Goal: Contribute content: Contribute content

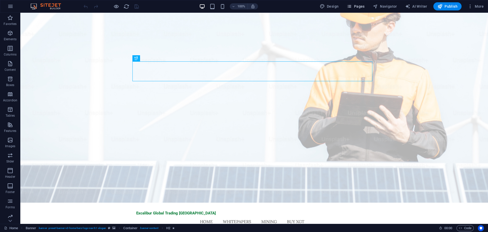
click at [353, 6] on span "Pages" at bounding box center [356, 6] width 18 height 5
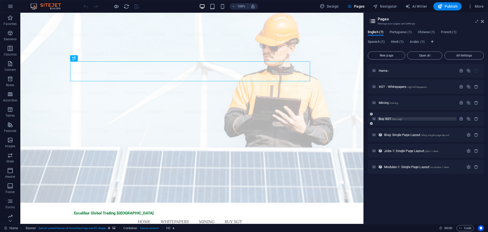
click at [386, 118] on span "Buy XGT /buy-xgt" at bounding box center [390, 119] width 23 height 4
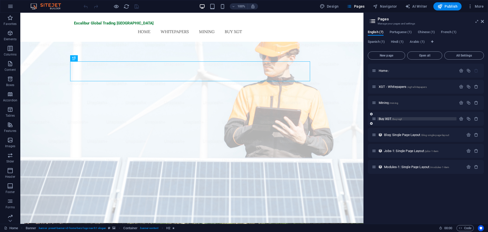
click at [386, 118] on div "Buy XGT /buy-xgt" at bounding box center [426, 119] width 116 height 14
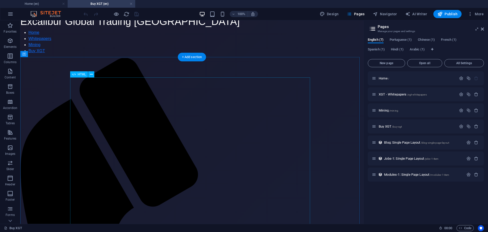
scroll to position [25, 0]
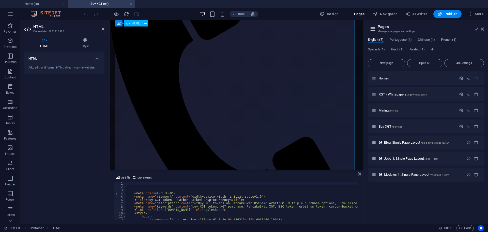
scroll to position [140, 0]
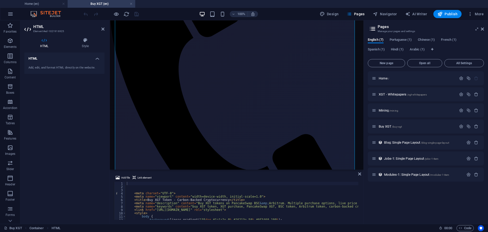
type textarea "<meta name="viewport" content="width=device-width, initial-scale=1.0">"
click at [265, 196] on div "< meta charset = "UTF-8" > < meta name = "viewport" content = "width=device-wid…" at bounding box center [303, 202] width 354 height 43
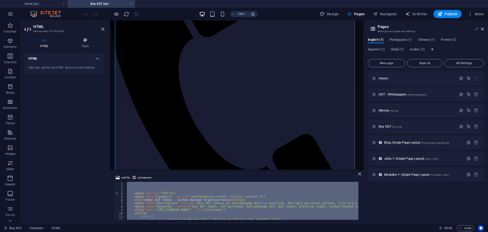
paste textarea
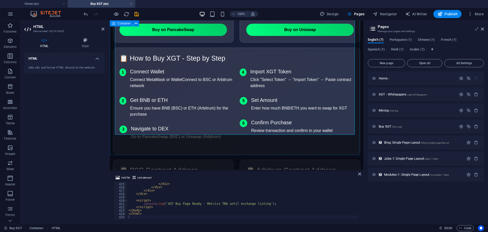
scroll to position [547, 0]
drag, startPoint x: 354, startPoint y: 24, endPoint x: 363, endPoint y: 25, distance: 8.9
drag, startPoint x: 253, startPoint y: 5, endPoint x: 136, endPoint y: 12, distance: 117.2
click at [136, 12] on icon "save" at bounding box center [137, 14] width 6 height 6
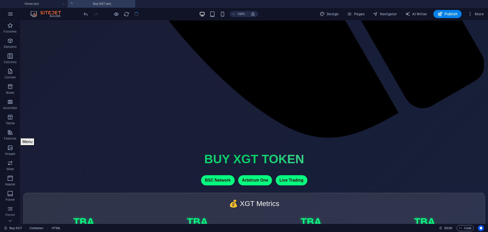
scroll to position [561, 0]
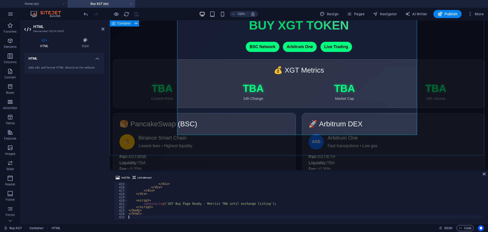
scroll to position [1366, 0]
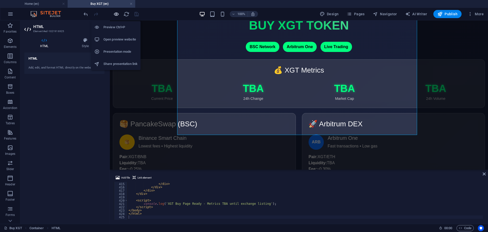
click at [117, 16] on icon "button" at bounding box center [116, 14] width 6 height 6
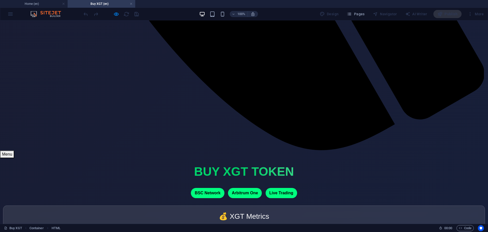
click at [116, 13] on icon "button" at bounding box center [116, 14] width 6 height 6
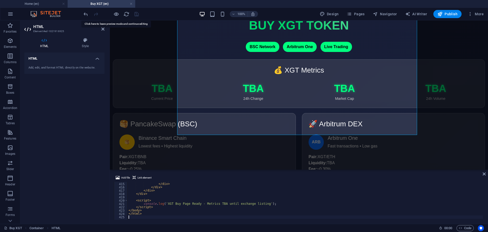
click at [198, 197] on div "</ div > </ div > </ div > </ div > </ div > < script > console . log ( 'XGT Bu…" at bounding box center [305, 200] width 355 height 43
type textarea "</html>"
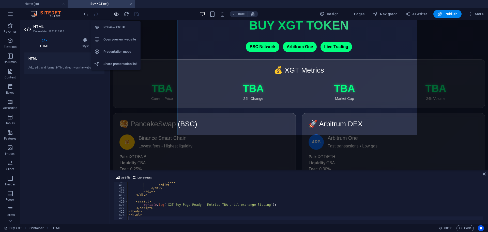
click at [113, 15] on icon "button" at bounding box center [116, 14] width 6 height 6
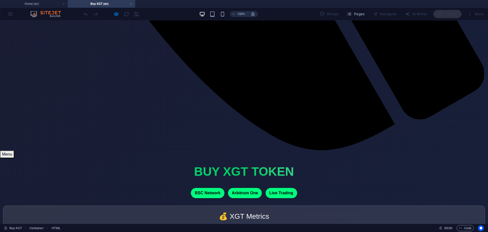
click at [117, 16] on icon "button" at bounding box center [116, 14] width 6 height 6
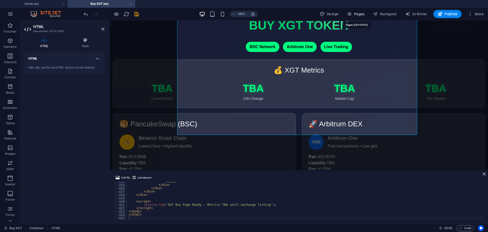
click at [358, 15] on span "Pages" at bounding box center [356, 13] width 18 height 5
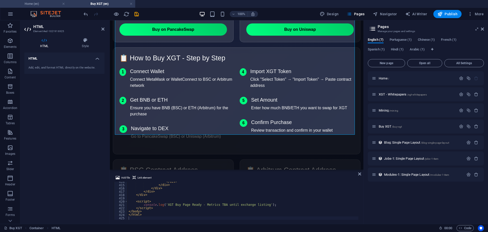
click at [47, 4] on h4 "Home (en)" at bounding box center [34, 4] width 68 height 6
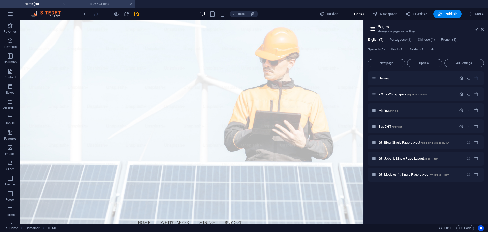
click at [83, 4] on h4 "Buy XGT (en)" at bounding box center [102, 4] width 68 height 6
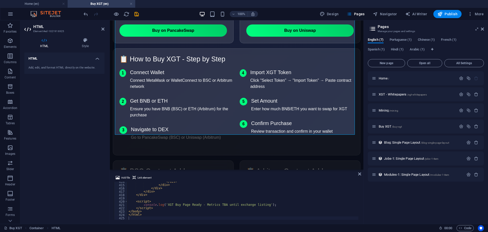
scroll to position [547, 0]
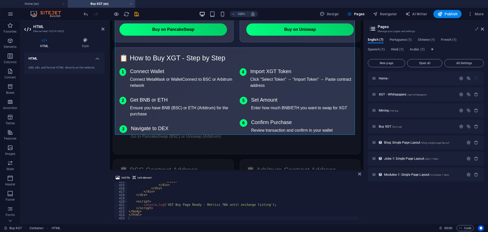
click at [301, 194] on div "</ div > </ div > </ div > </ div > </ div > < script > console . log ( 'XGT Bu…" at bounding box center [305, 202] width 355 height 44
type textarea "</html>"
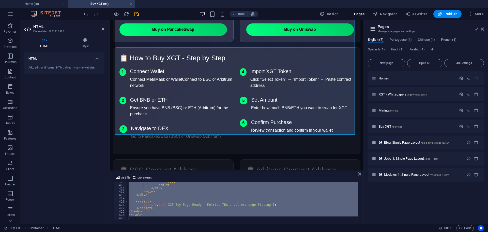
paste textarea
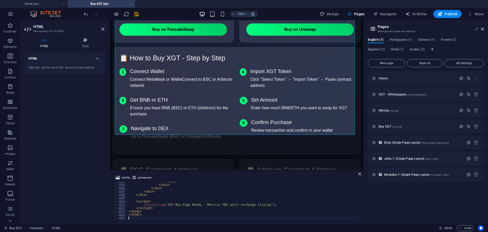
scroll to position [1366, 0]
click at [136, 14] on icon "save" at bounding box center [137, 14] width 6 height 6
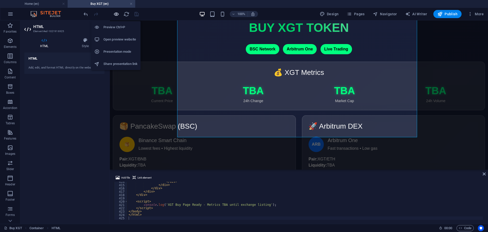
click at [118, 14] on icon "button" at bounding box center [116, 14] width 6 height 6
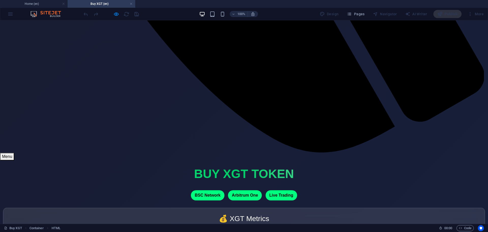
click at [115, 15] on icon "button" at bounding box center [116, 14] width 6 height 6
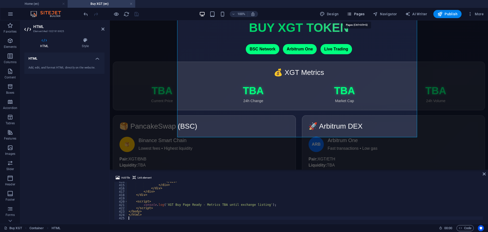
click at [364, 11] on button "Pages" at bounding box center [356, 14] width 22 height 8
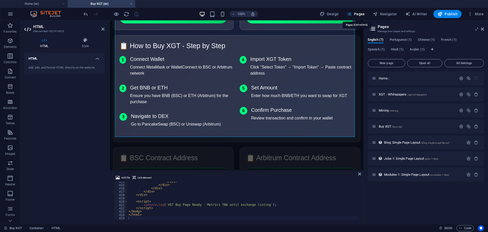
scroll to position [545, 0]
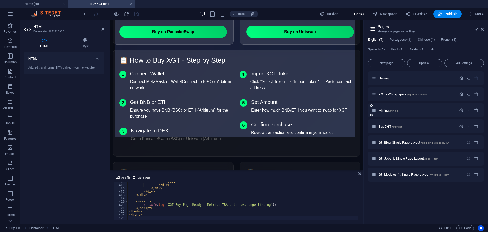
click at [387, 107] on div "Mining /mining" at bounding box center [414, 110] width 85 height 6
click at [387, 108] on div "Mining /mining" at bounding box center [414, 110] width 85 height 6
click at [387, 109] on span "Mining /mining" at bounding box center [389, 110] width 20 height 4
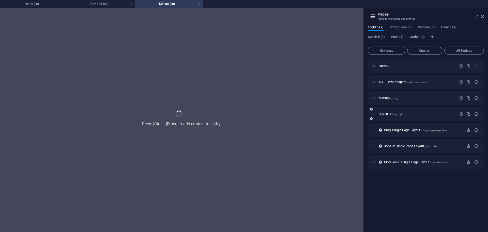
scroll to position [0, 0]
click at [387, 109] on div "Buy XGT /buy-xgt" at bounding box center [426, 114] width 116 height 14
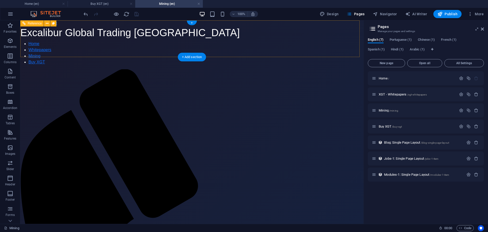
click at [176, 38] on div "Excalibur Global Trading [GEOGRAPHIC_DATA]" at bounding box center [191, 32] width 343 height 12
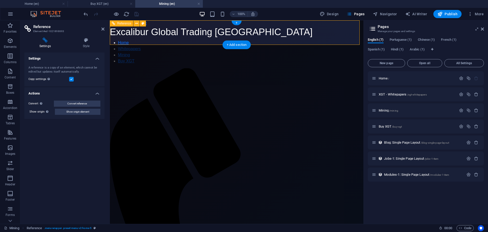
click at [179, 35] on div "Excalibur Global Trading [GEOGRAPHIC_DATA]" at bounding box center [237, 31] width 254 height 11
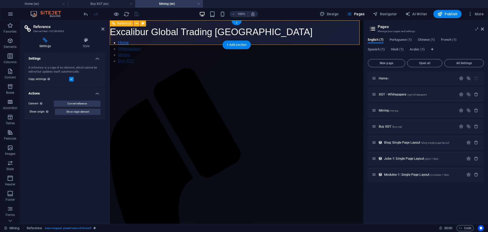
click at [237, 35] on div "Excalibur Global Trading [GEOGRAPHIC_DATA]" at bounding box center [237, 31] width 254 height 11
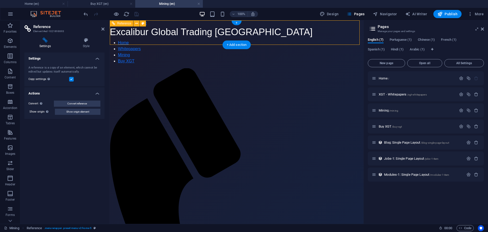
drag, startPoint x: 236, startPoint y: 35, endPoint x: 225, endPoint y: 35, distance: 11.4
click at [226, 35] on div "Excalibur Global Trading [GEOGRAPHIC_DATA]" at bounding box center [237, 31] width 254 height 11
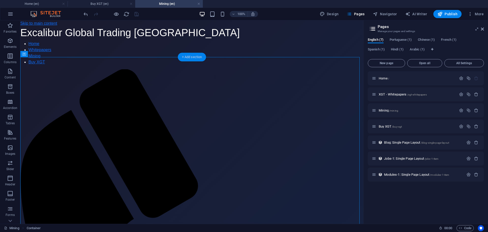
click at [190, 57] on div "+ Add section" at bounding box center [192, 57] width 28 height 9
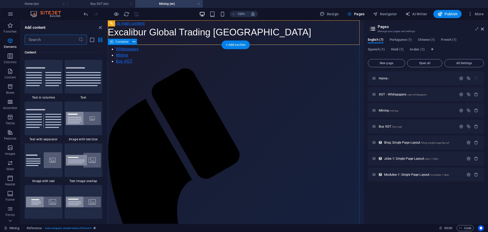
scroll to position [889, 0]
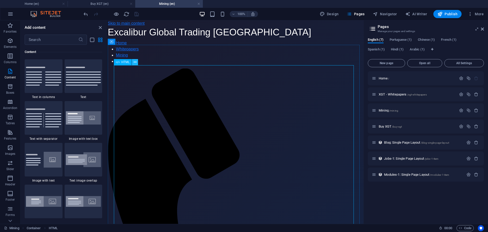
click at [133, 60] on button at bounding box center [135, 62] width 6 height 6
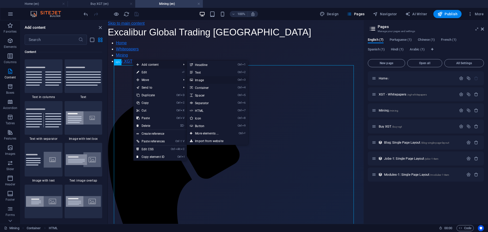
click at [196, 81] on link "Ctrl 3 Image" at bounding box center [208, 80] width 42 height 8
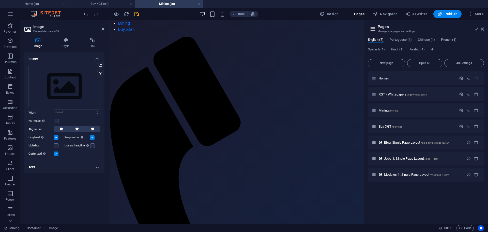
scroll to position [0, 0]
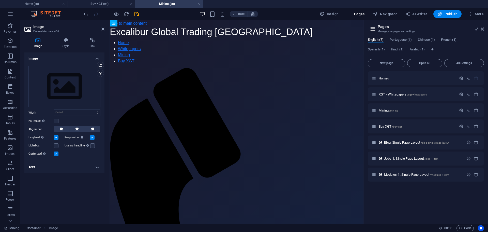
drag, startPoint x: 196, startPoint y: 155, endPoint x: 181, endPoint y: 67, distance: 89.2
click at [102, 74] on div "Upload" at bounding box center [100, 74] width 8 height 8
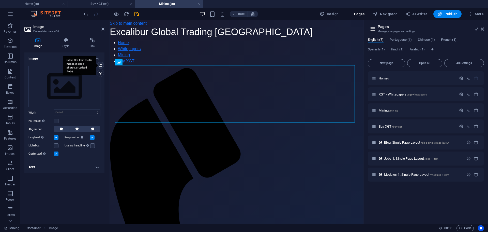
click at [96, 67] on div "Select files from the file manager, stock photos, or upload file(s)" at bounding box center [79, 65] width 33 height 19
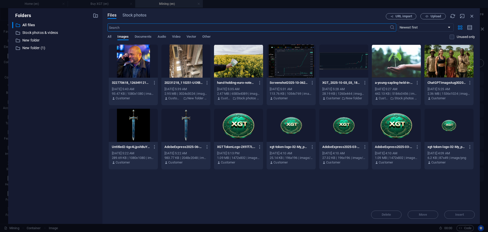
click at [248, 129] on div at bounding box center [238, 125] width 49 height 33
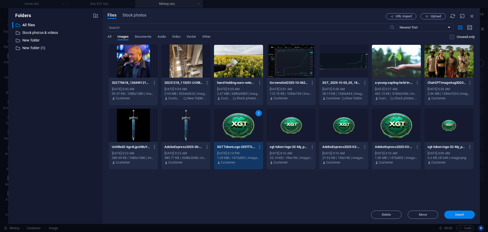
click at [459, 215] on span "Insert" at bounding box center [459, 214] width 9 height 3
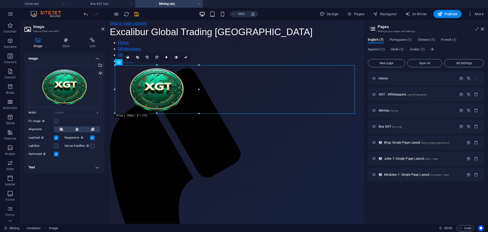
drag, startPoint x: 354, startPoint y: 201, endPoint x: 132, endPoint y: 114, distance: 238.5
type input "330"
select select "px"
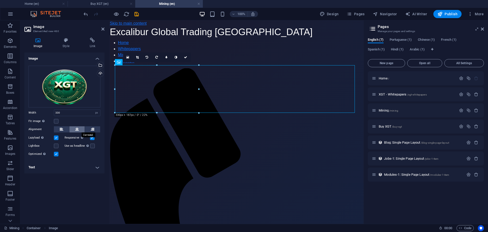
click at [73, 128] on button at bounding box center [76, 129] width 15 height 6
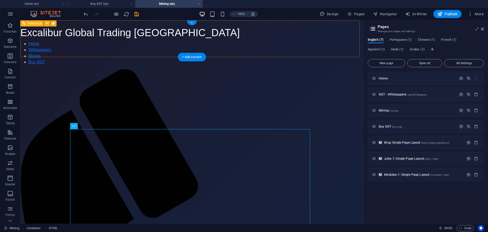
click at [168, 36] on div "Excalibur Global Trading [GEOGRAPHIC_DATA]" at bounding box center [191, 32] width 343 height 12
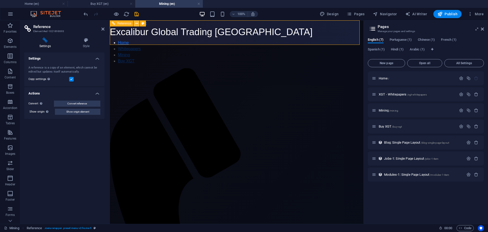
click at [136, 25] on icon at bounding box center [136, 23] width 3 height 5
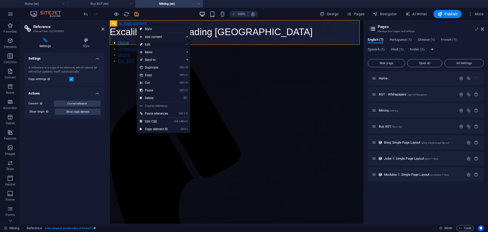
click at [142, 42] on icon at bounding box center [141, 45] width 3 height 8
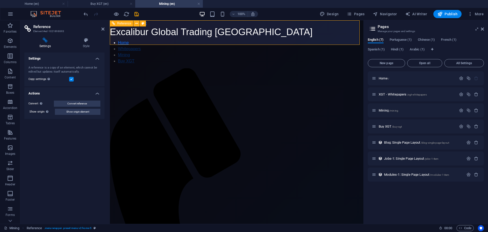
click at [142, 42] on div "Excalibur Global Trading USA Home Whitepapers Mining Buy XGT Menu" at bounding box center [237, 216] width 254 height 381
click at [83, 42] on icon at bounding box center [86, 40] width 37 height 5
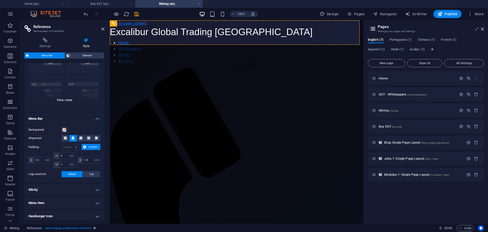
scroll to position [86, 0]
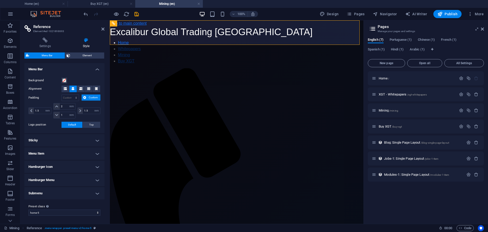
click at [49, 152] on h4 "Menu Item" at bounding box center [64, 153] width 80 height 12
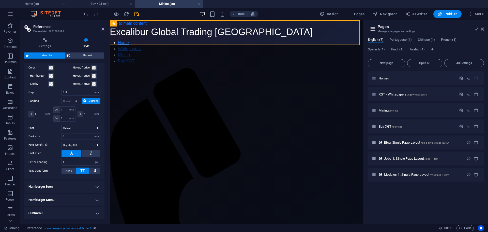
scroll to position [219, 0]
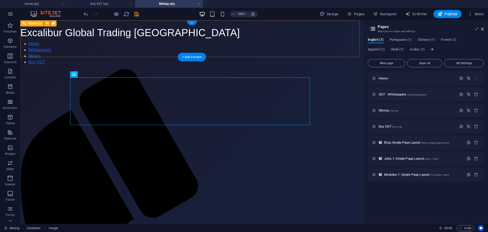
click at [202, 49] on nav "Home Whitepapers Mining Buy XGT" at bounding box center [191, 53] width 343 height 24
click at [197, 38] on div "Excalibur Global Trading [GEOGRAPHIC_DATA]" at bounding box center [191, 32] width 343 height 12
select select "rem"
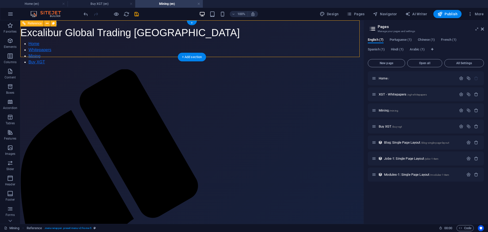
select select "rem"
select select "hover_text_color"
select select "rem"
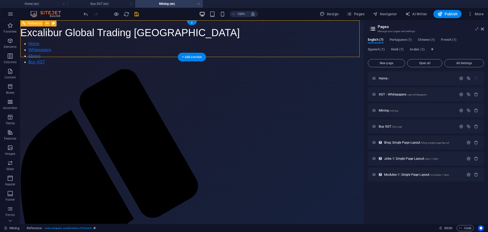
select select "rem"
select select "400"
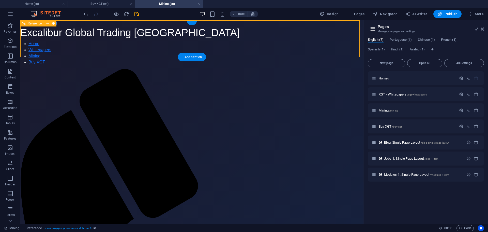
select select "px"
select select "preset-menu-v2-home-5"
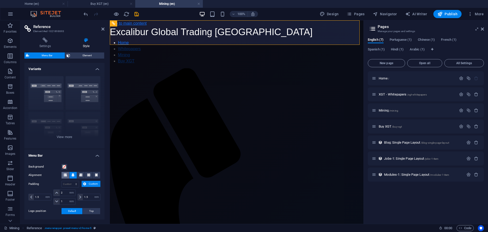
click at [66, 174] on icon at bounding box center [65, 174] width 3 height 3
click at [73, 174] on icon at bounding box center [72, 174] width 3 height 3
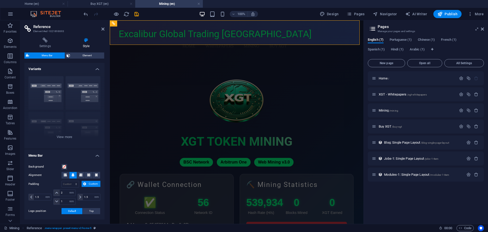
click at [105, 28] on aside "Reference Element #ed-1021898693 Settings Style Settings A reference is a copy …" at bounding box center [64, 121] width 89 height 203
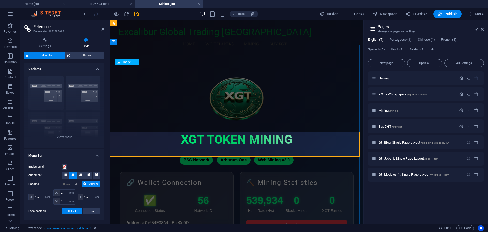
scroll to position [0, 0]
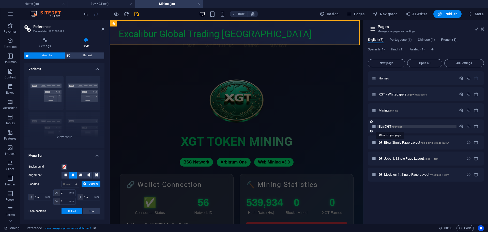
click at [386, 127] on span "Buy XGT /buy-xgt" at bounding box center [390, 126] width 23 height 4
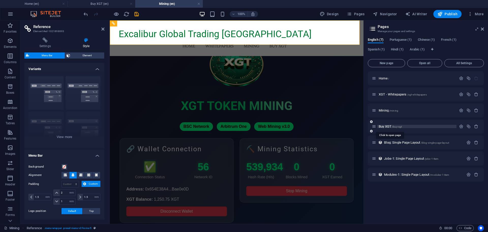
click at [386, 127] on span "Buy XGT /buy-xgt" at bounding box center [390, 126] width 23 height 4
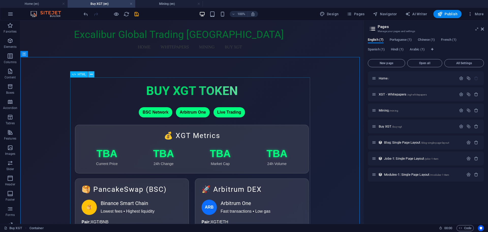
click at [91, 75] on icon at bounding box center [91, 74] width 3 height 5
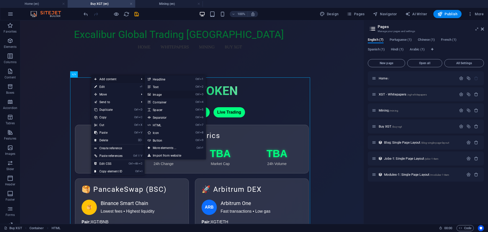
click at [154, 93] on link "Ctrl 3 Image" at bounding box center [166, 94] width 42 height 8
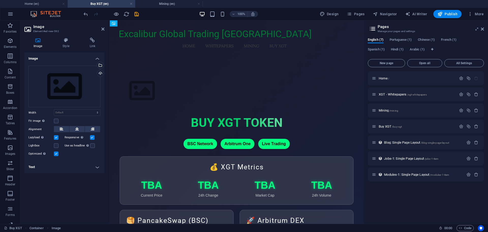
drag, startPoint x: 171, startPoint y: 124, endPoint x: 181, endPoint y: 71, distance: 53.0
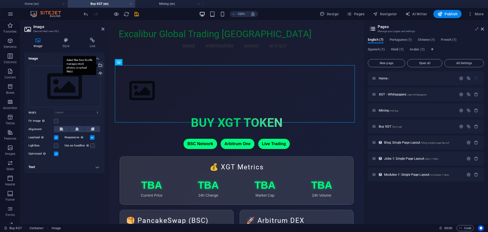
click at [101, 64] on div "Select files from the file manager, stock photos, or upload file(s)" at bounding box center [100, 66] width 8 height 8
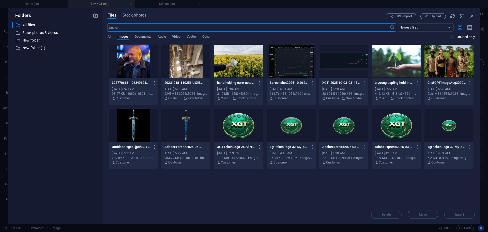
click at [383, 127] on div at bounding box center [396, 125] width 49 height 33
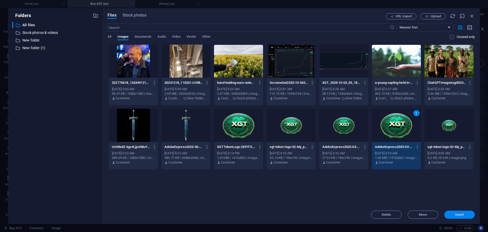
click at [463, 215] on span "Insert" at bounding box center [459, 214] width 9 height 3
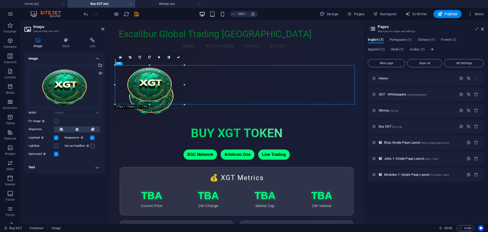
drag, startPoint x: 355, startPoint y: 201, endPoint x: 184, endPoint y: 99, distance: 199.5
type input "273"
select select "px"
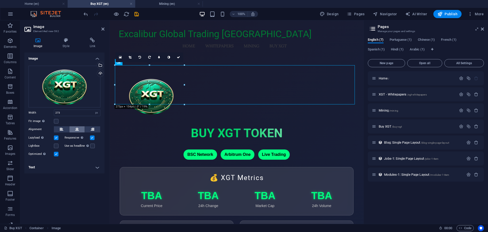
click at [80, 127] on button at bounding box center [76, 129] width 15 height 6
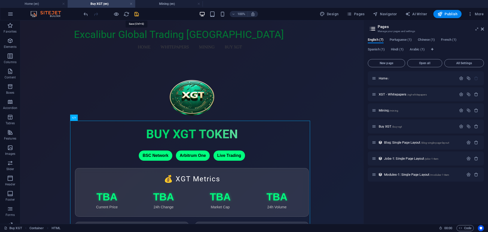
click at [136, 14] on icon "save" at bounding box center [137, 14] width 6 height 6
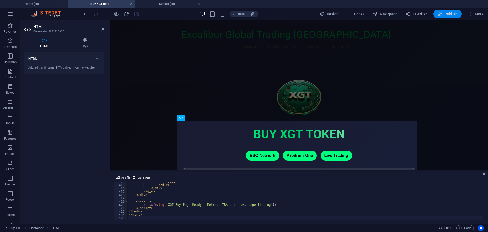
click at [436, 16] on button "Publish" at bounding box center [447, 14] width 28 height 8
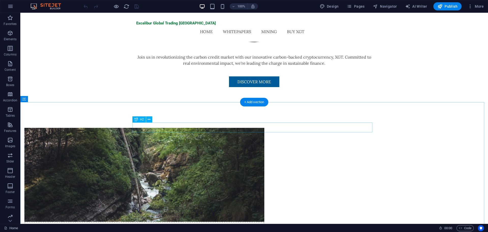
scroll to position [305, 0]
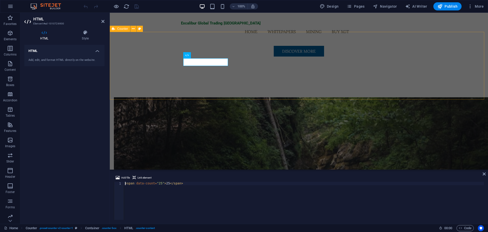
scroll to position [300, 0]
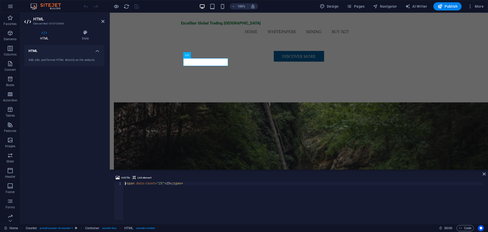
click at [159, 182] on div "< span data-count = "25" > 25 </ span >" at bounding box center [304, 203] width 360 height 44
click at [157, 182] on div "< span data-count = "25" > 25 </ span >" at bounding box center [304, 203] width 360 height 44
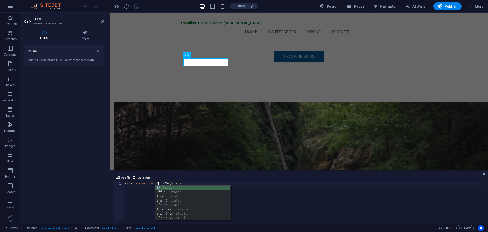
scroll to position [0, 3]
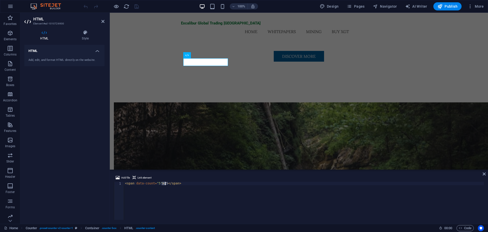
drag, startPoint x: 161, startPoint y: 184, endPoint x: 165, endPoint y: 184, distance: 3.8
click at [165, 184] on div "< span data-count = "5" > 25 </ span >" at bounding box center [304, 203] width 360 height 44
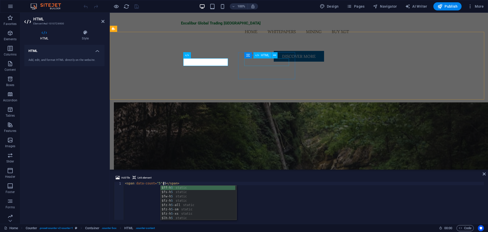
type textarea "<span data-count="5">5</span>"
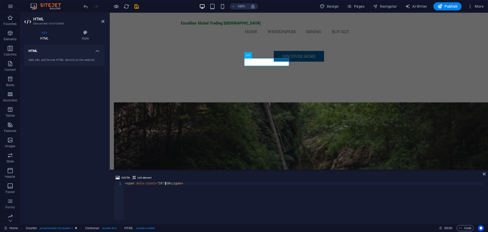
click at [164, 182] on div "< span data-count = "50" > 50 </ span >" at bounding box center [304, 203] width 360 height 44
click at [164, 182] on div "< span data-count = "50" > 50 </ span >" at bounding box center [304, 200] width 360 height 38
click at [164, 182] on div "< span data-count = "50" > 50 </ span >" at bounding box center [304, 203] width 360 height 44
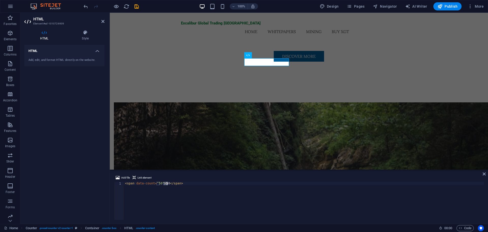
click at [164, 182] on div "< span data-count = "50" > 50 </ span >" at bounding box center [304, 203] width 360 height 44
click at [165, 182] on div "< span data-count = "50" > 50 </ span >" at bounding box center [304, 200] width 360 height 38
click at [165, 182] on div "< span data-count = "50" > 50 </ span >" at bounding box center [304, 203] width 360 height 44
click at [158, 184] on div "< span data-count = "50" > 12 </ span >" at bounding box center [304, 203] width 360 height 44
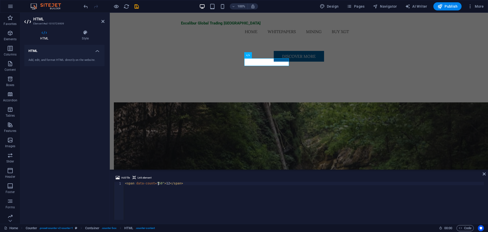
click at [158, 184] on div "< span data-count = "50" > 12 </ span >" at bounding box center [304, 203] width 360 height 44
type textarea "<span data-count="12">12</span>"
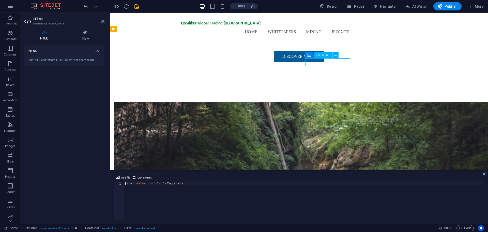
drag, startPoint x: 333, startPoint y: 62, endPoint x: 327, endPoint y: 62, distance: 5.6
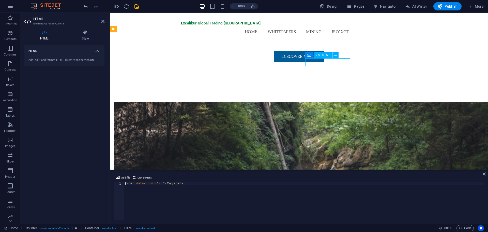
click at [158, 182] on div "< span data-count = "75" > 75 </ span >" at bounding box center [304, 203] width 360 height 44
type textarea "<span data-count="<28>">28</span>"
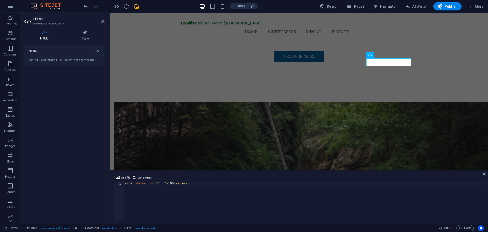
click at [162, 183] on div "< span data-count = "100" > 100 </ span >" at bounding box center [304, 203] width 360 height 44
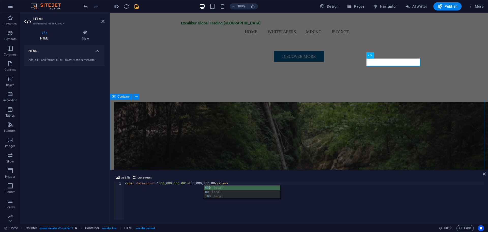
scroll to position [0, 7]
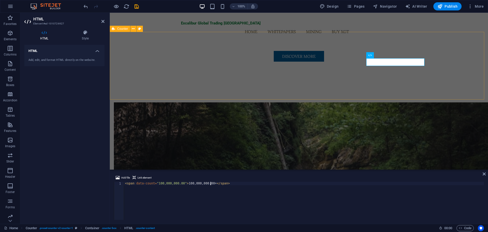
type textarea "<span data-count="100,000,000.00">100,000,000.00+</span>"
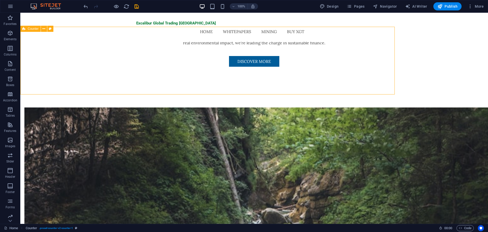
scroll to position [305, 0]
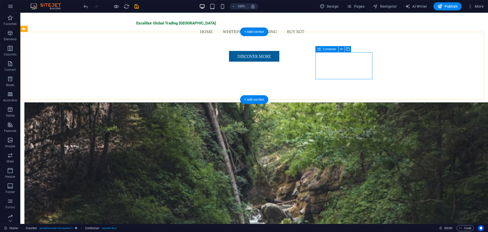
click at [325, 50] on span "Container" at bounding box center [329, 49] width 13 height 3
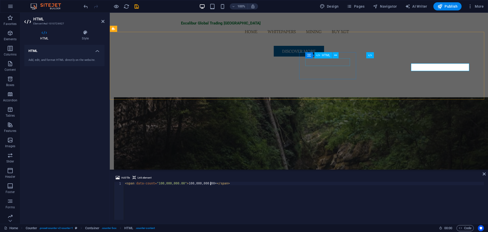
scroll to position [300, 0]
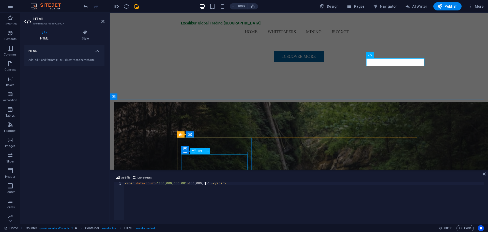
type textarea "<span data-count="100,000,000.00">100,000,000+</span>"
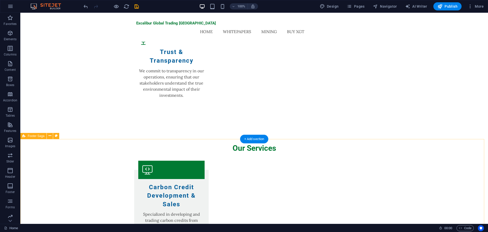
scroll to position [840, 0]
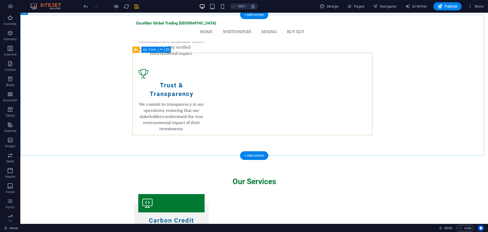
scroll to position [890, 0]
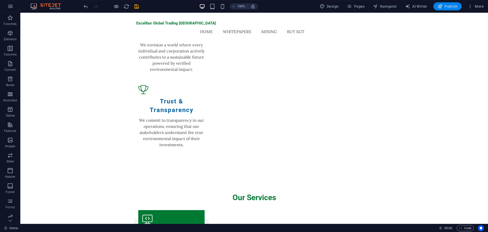
click at [451, 5] on span "Publish" at bounding box center [447, 6] width 20 height 5
checkbox input "false"
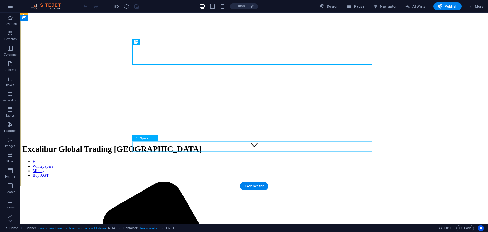
scroll to position [76, 0]
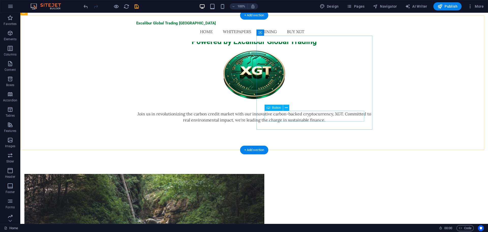
scroll to position [229, 0]
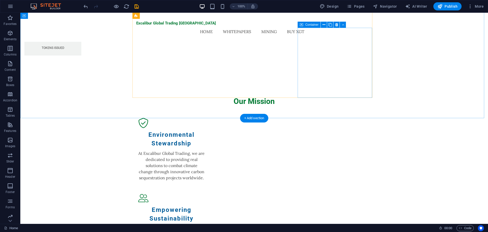
scroll to position [686, 0]
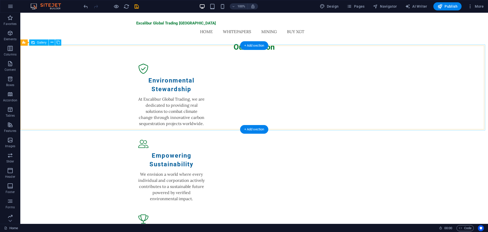
scroll to position [712, 0]
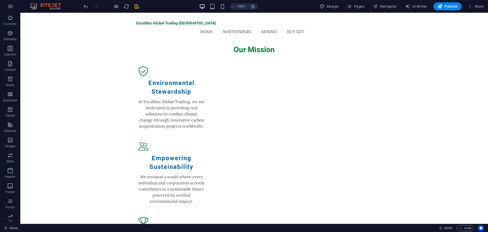
click at [442, 10] on div "100% Design Pages Navigator AI Writer Publish More" at bounding box center [243, 6] width 487 height 12
click at [441, 9] on icon "button" at bounding box center [439, 6] width 5 height 5
checkbox input "false"
